Goal: Task Accomplishment & Management: Manage account settings

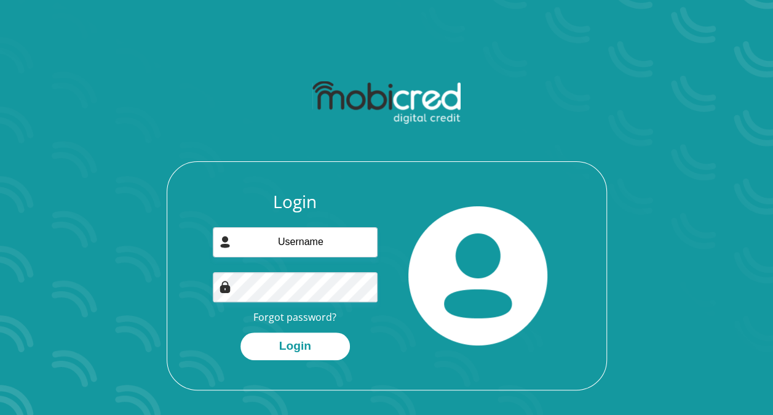
type input "[EMAIL_ADDRESS][DOMAIN_NAME]"
click at [241, 332] on button "Login" at bounding box center [296, 346] width 110 height 28
